Goal: Find specific page/section

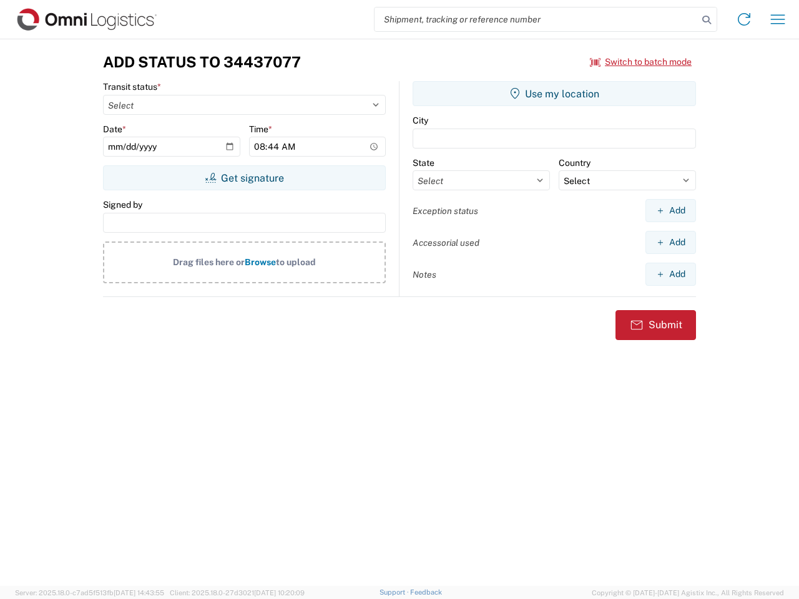
click at [536, 19] on input "search" at bounding box center [535, 19] width 323 height 24
click at [706, 20] on icon at bounding box center [706, 19] width 17 height 17
click at [744, 19] on icon at bounding box center [744, 19] width 20 height 20
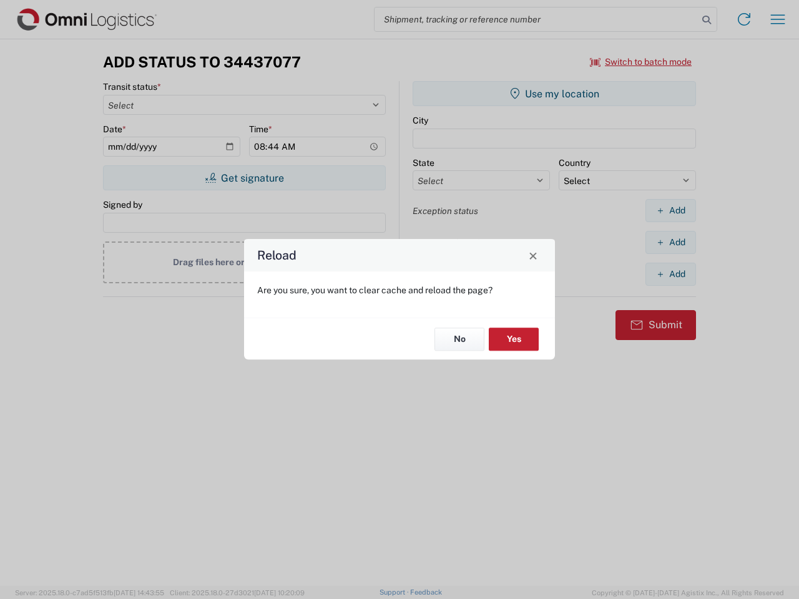
click at [777, 19] on div "Reload Are you sure, you want to clear cache and reload the page? No Yes" at bounding box center [399, 299] width 799 height 599
click at [641, 62] on div "Reload Are you sure, you want to clear cache and reload the page? No Yes" at bounding box center [399, 299] width 799 height 599
click at [244, 178] on div "Reload Are you sure, you want to clear cache and reload the page? No Yes" at bounding box center [399, 299] width 799 height 599
click at [554, 94] on div "Reload Are you sure, you want to clear cache and reload the page? No Yes" at bounding box center [399, 299] width 799 height 599
click at [670, 210] on div "Reload Are you sure, you want to clear cache and reload the page? No Yes" at bounding box center [399, 299] width 799 height 599
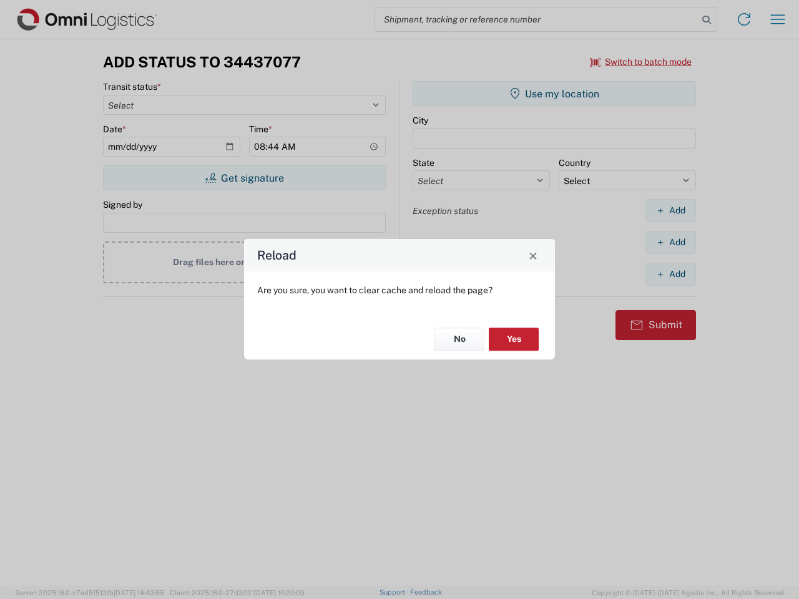
click at [670, 242] on div "Reload Are you sure, you want to clear cache and reload the page? No Yes" at bounding box center [399, 299] width 799 height 599
click at [670, 274] on div "Reload Are you sure, you want to clear cache and reload the page? No Yes" at bounding box center [399, 299] width 799 height 599
